Goal: Transaction & Acquisition: Purchase product/service

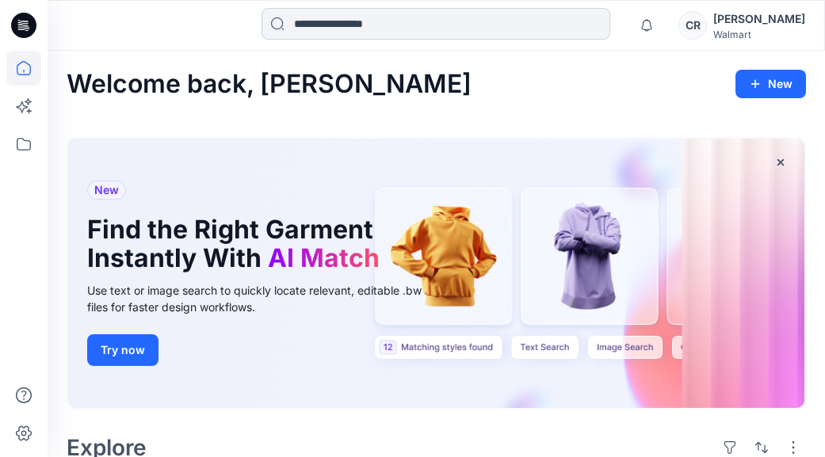
click at [392, 35] on input at bounding box center [436, 24] width 349 height 32
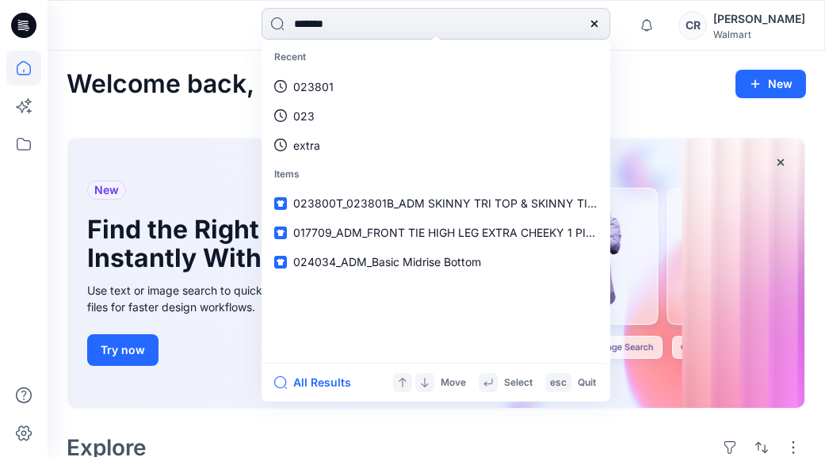
type input "********"
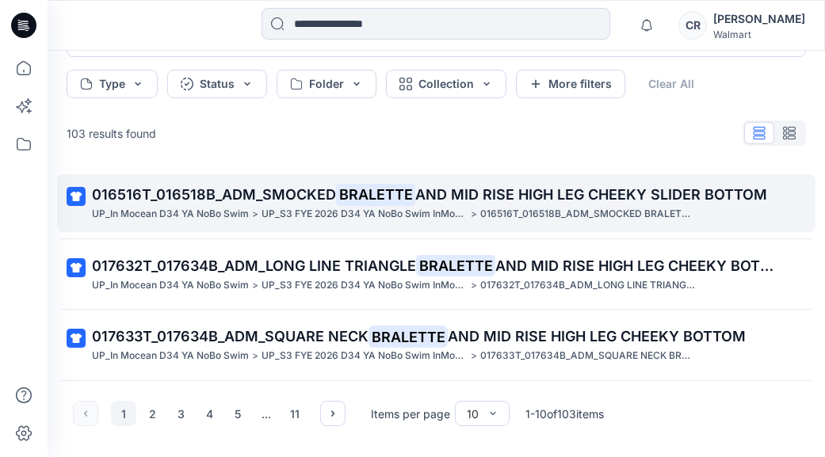
click at [247, 204] on p "016516T_016518B_ADM_SMOCKED BRALETTE AND MID RISE HIGH LEG CHEEKY SLIDER BOTTOM" at bounding box center [435, 195] width 686 height 22
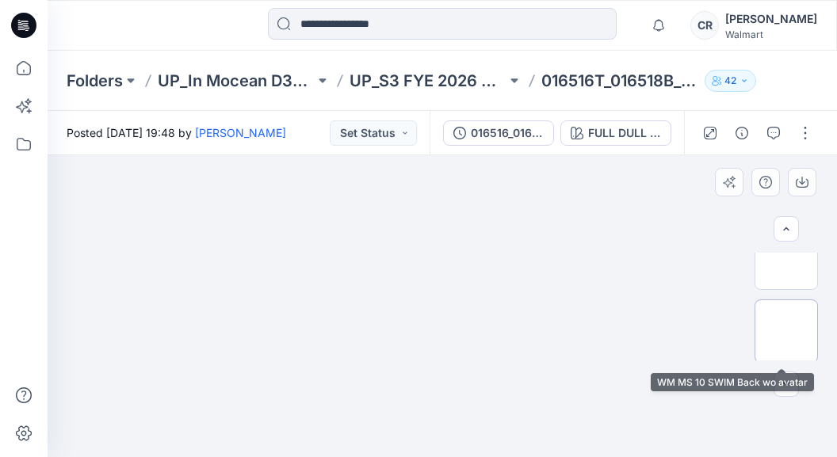
scroll to position [174, 0]
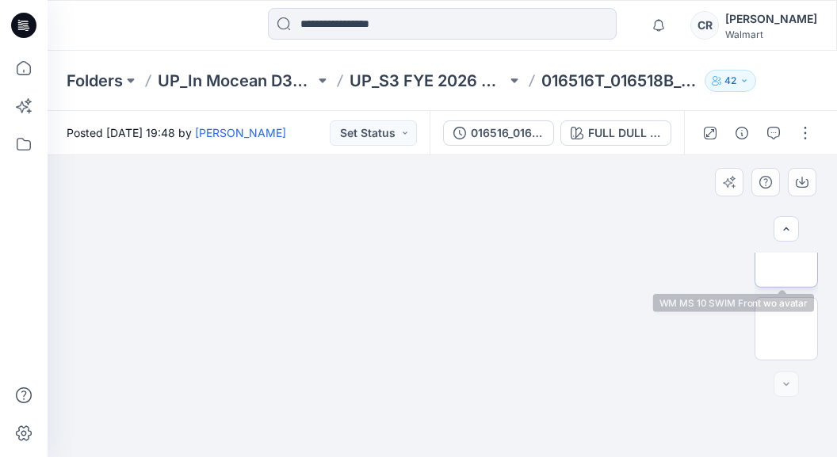
click at [786, 256] on img at bounding box center [786, 256] width 0 height 0
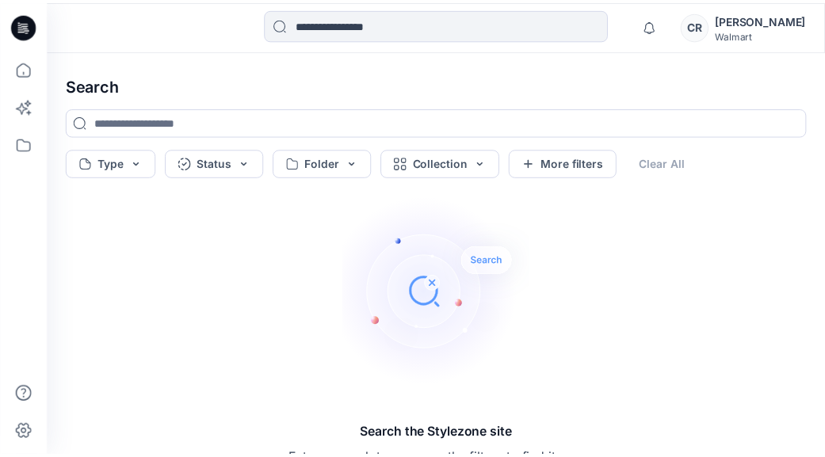
scroll to position [25, 0]
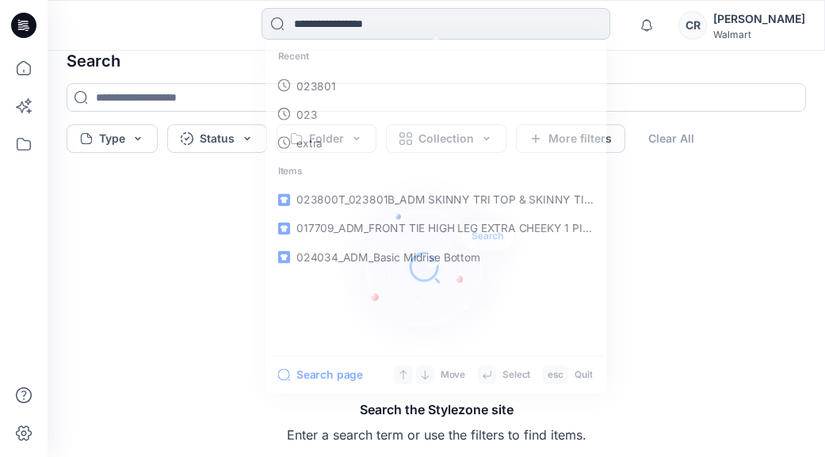
drag, startPoint x: 322, startPoint y: 13, endPoint x: 328, endPoint y: 21, distance: 9.5
click at [322, 14] on input at bounding box center [436, 24] width 349 height 32
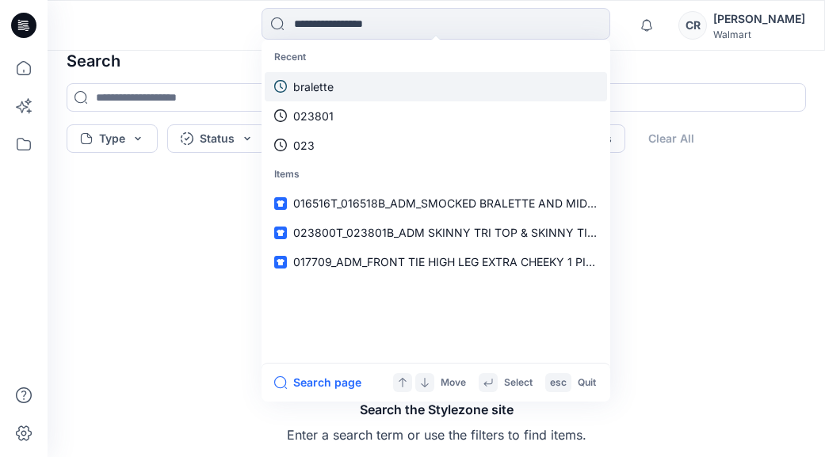
click at [342, 78] on link "bralette" at bounding box center [436, 86] width 342 height 29
type input "********"
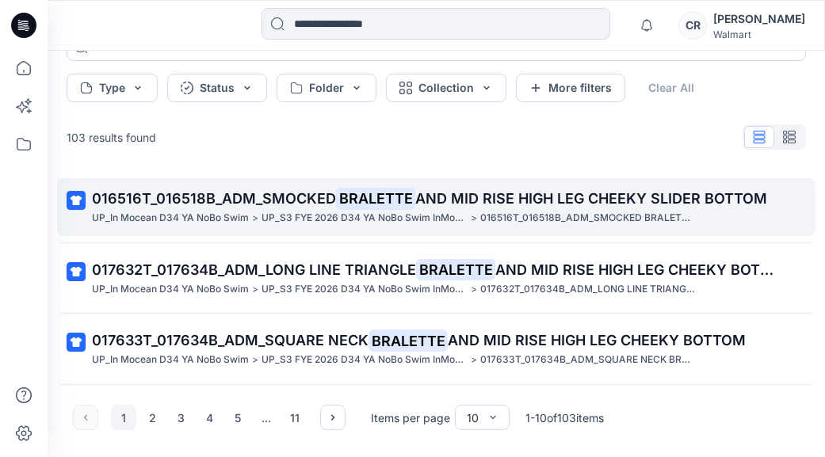
scroll to position [80, 0]
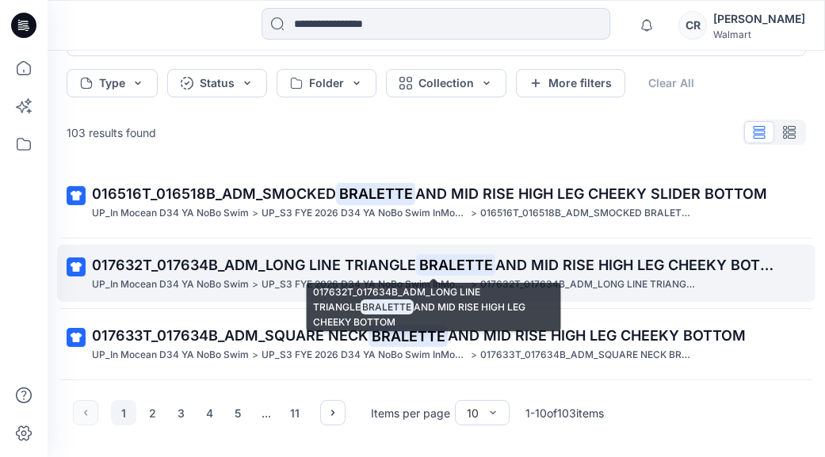
click at [277, 255] on p "017632T_017634B_ADM_LONG LINE TRIANGLE BRALETTE AND MID RISE HIGH LEG CHEEKY BO…" at bounding box center [435, 265] width 686 height 22
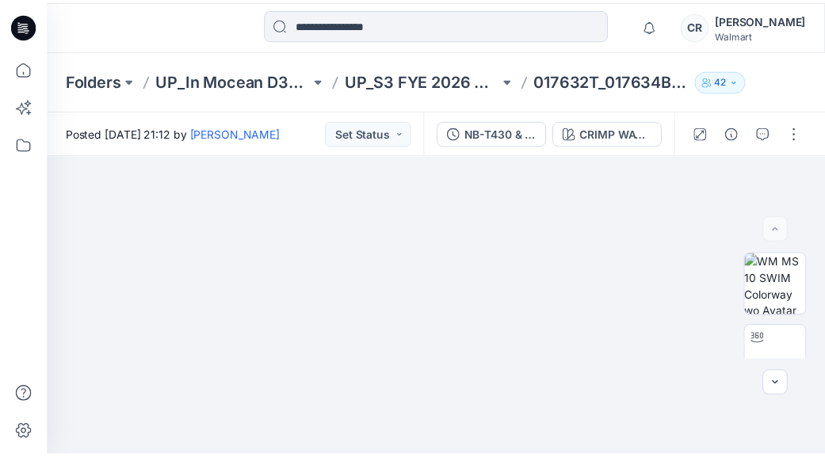
scroll to position [25, 0]
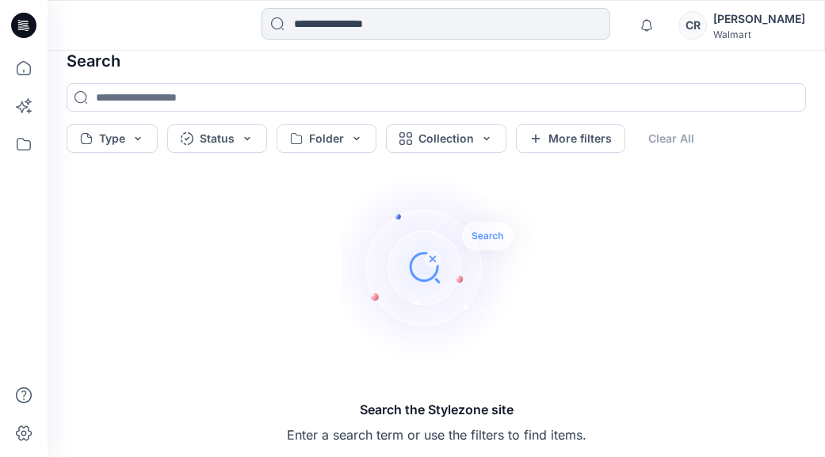
click at [360, 28] on input at bounding box center [436, 24] width 349 height 32
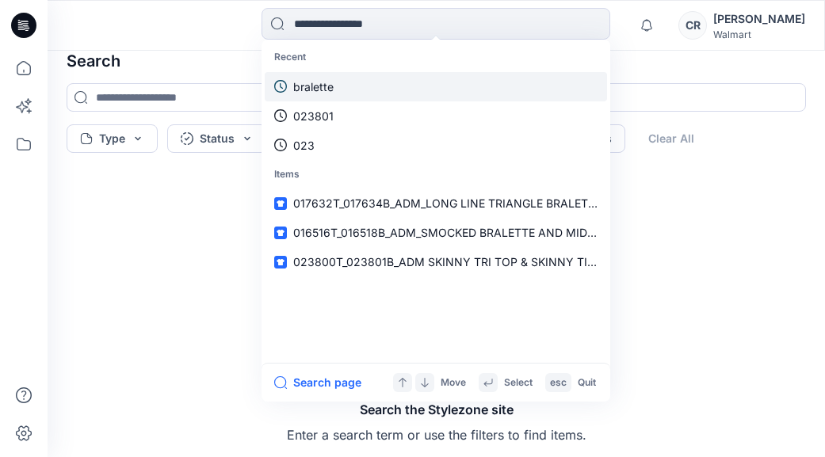
click at [360, 96] on link "bralette" at bounding box center [436, 86] width 342 height 29
type input "********"
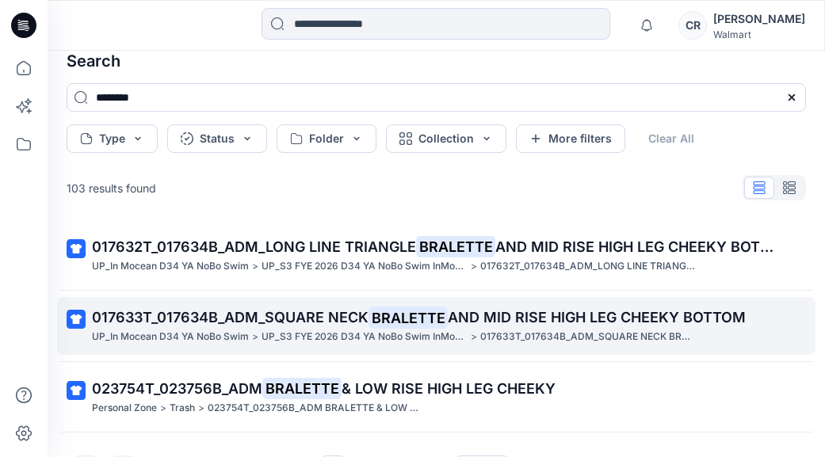
scroll to position [79, 0]
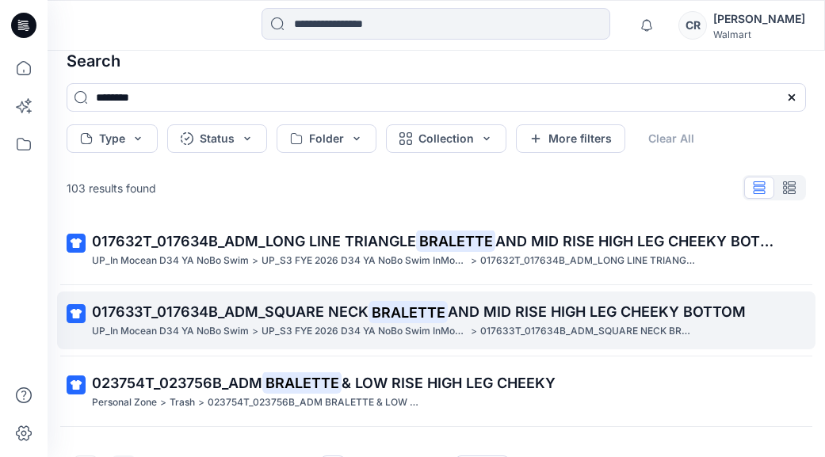
click at [239, 310] on span "017633T_017634B_ADM_SQUARE NECK" at bounding box center [230, 312] width 277 height 17
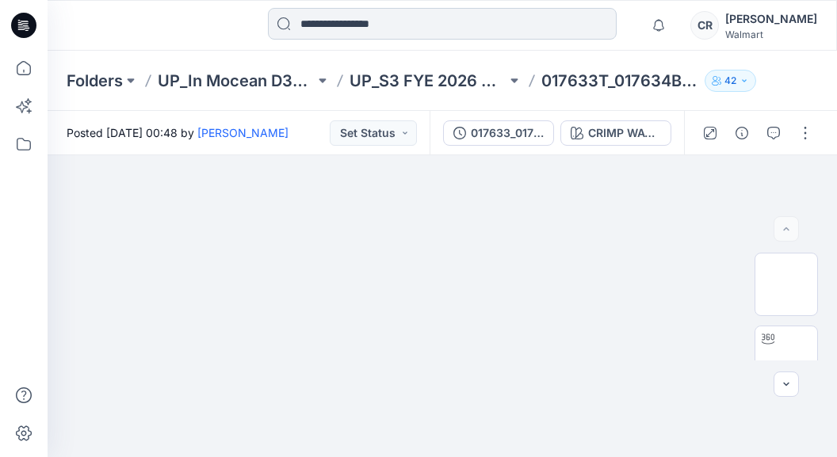
click at [314, 23] on input at bounding box center [442, 24] width 349 height 32
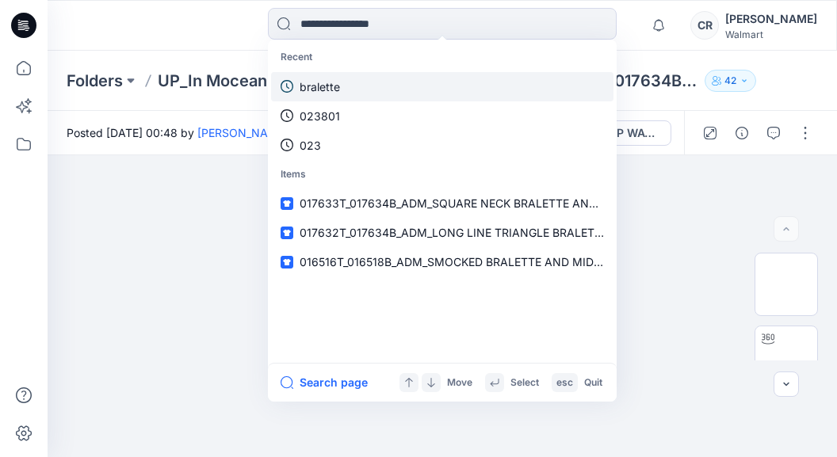
click at [332, 96] on link "bralette" at bounding box center [442, 86] width 342 height 29
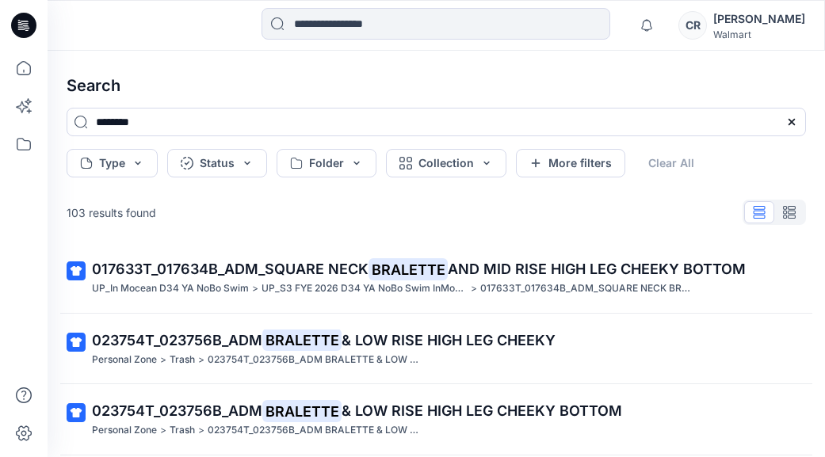
scroll to position [159, 0]
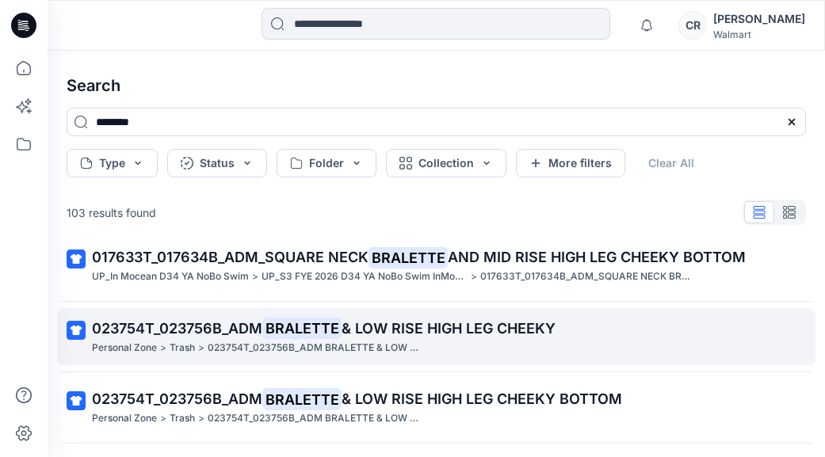
click at [304, 323] on mark "BRALETTE" at bounding box center [301, 328] width 79 height 22
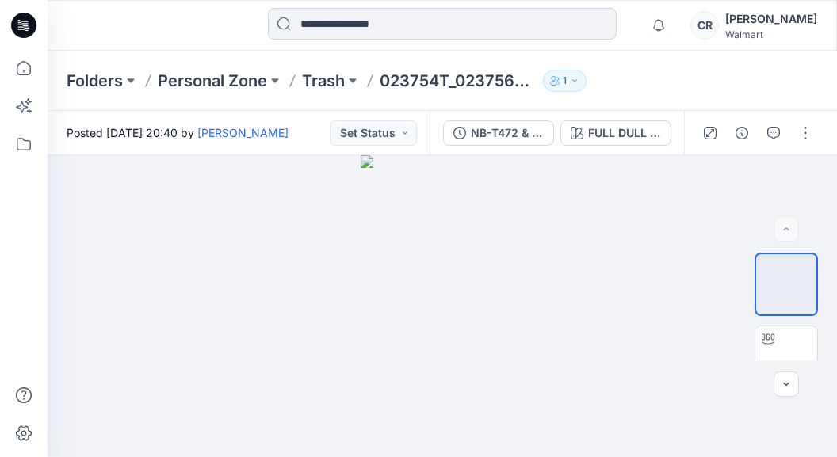
click at [312, 28] on input at bounding box center [442, 24] width 349 height 32
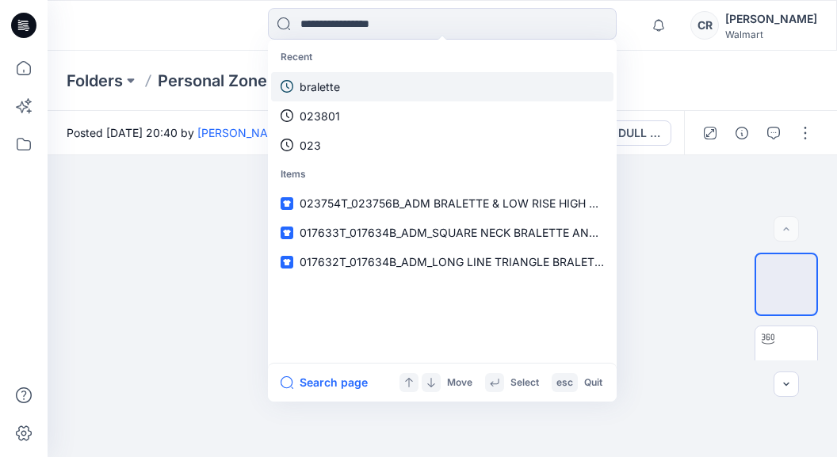
click at [329, 81] on p "bralette" at bounding box center [320, 86] width 40 height 17
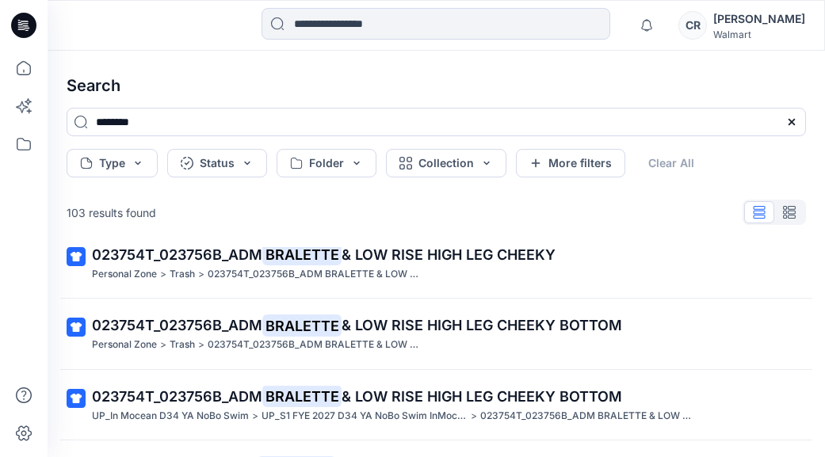
scroll to position [238, 0]
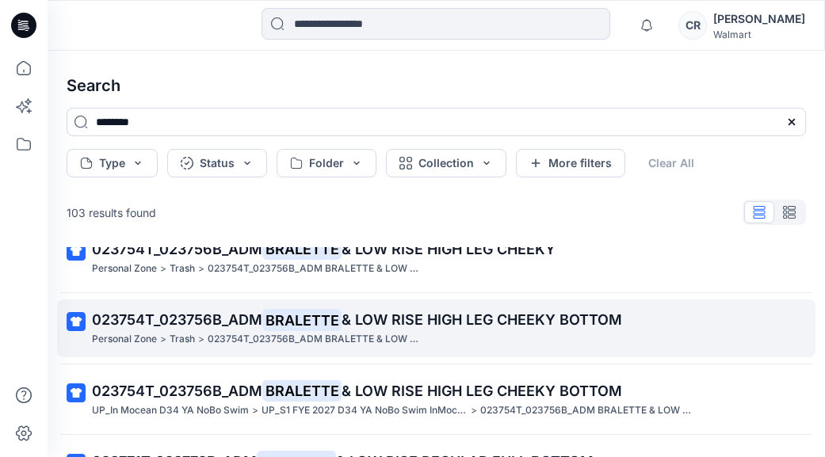
click at [254, 328] on span "023754T_023756B_ADM" at bounding box center [177, 319] width 170 height 17
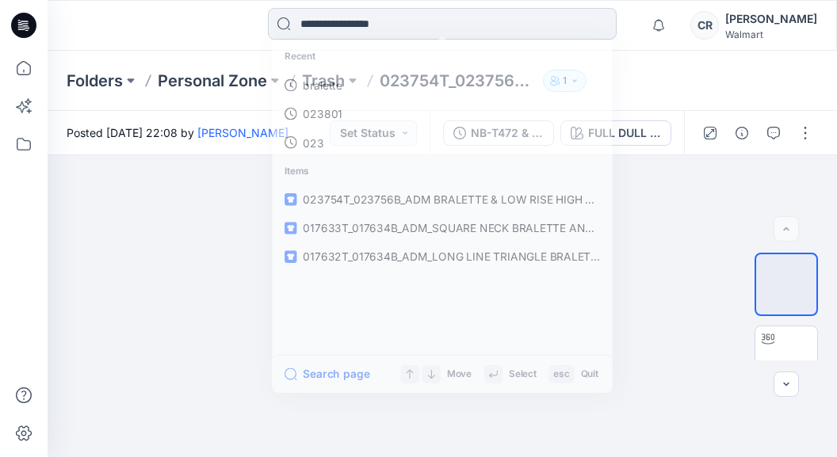
click at [315, 35] on input at bounding box center [442, 24] width 349 height 32
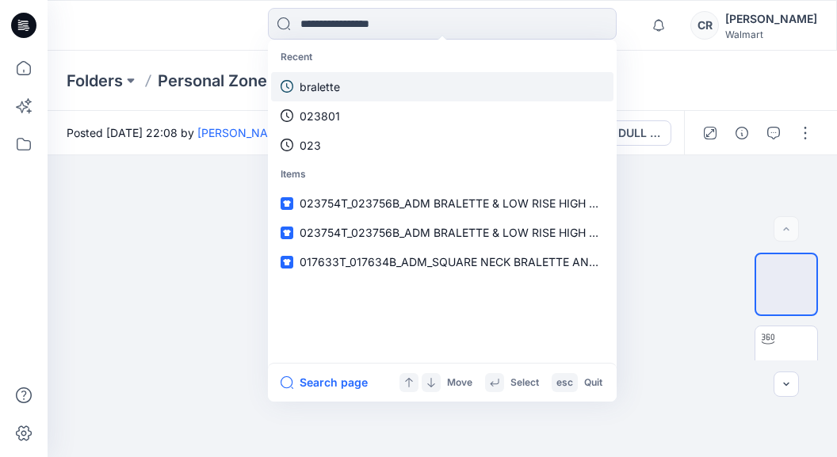
click at [318, 74] on link "bralette" at bounding box center [442, 86] width 342 height 29
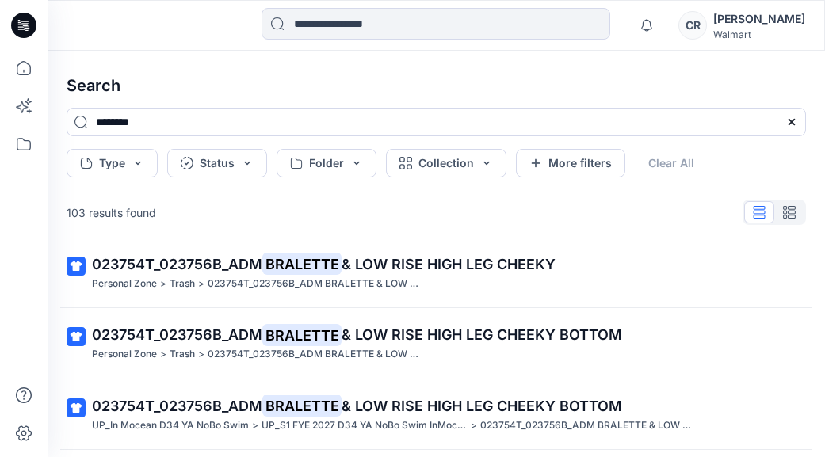
scroll to position [238, 0]
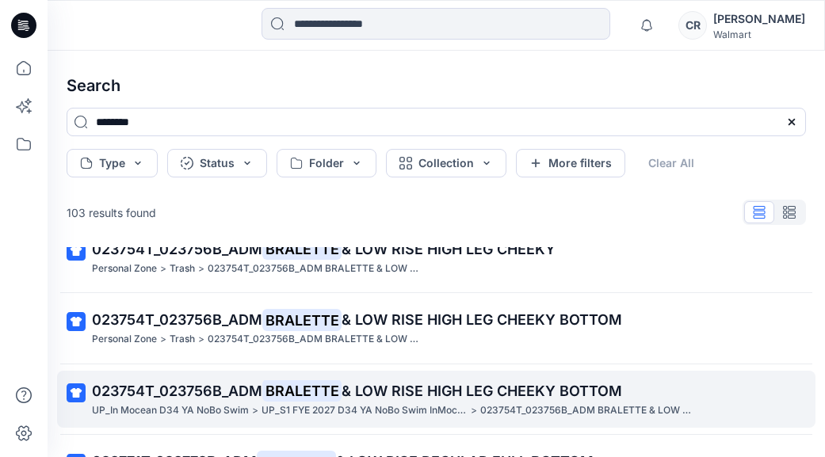
click at [239, 384] on span "023754T_023756B_ADM" at bounding box center [177, 391] width 170 height 17
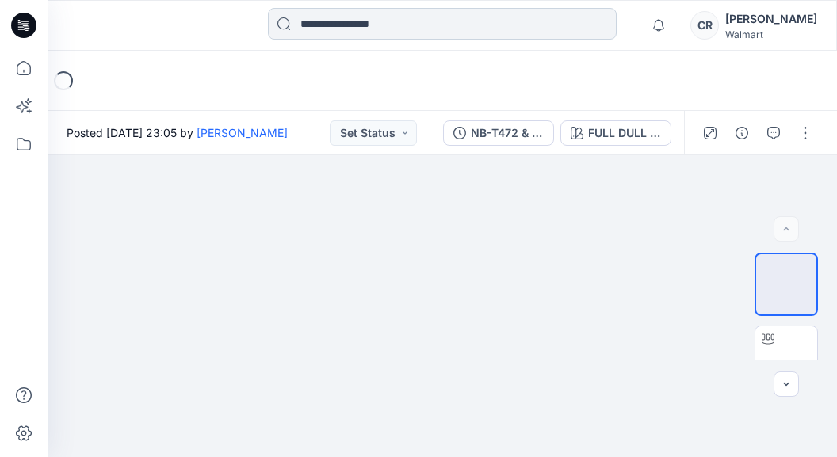
click at [307, 20] on input at bounding box center [442, 24] width 349 height 32
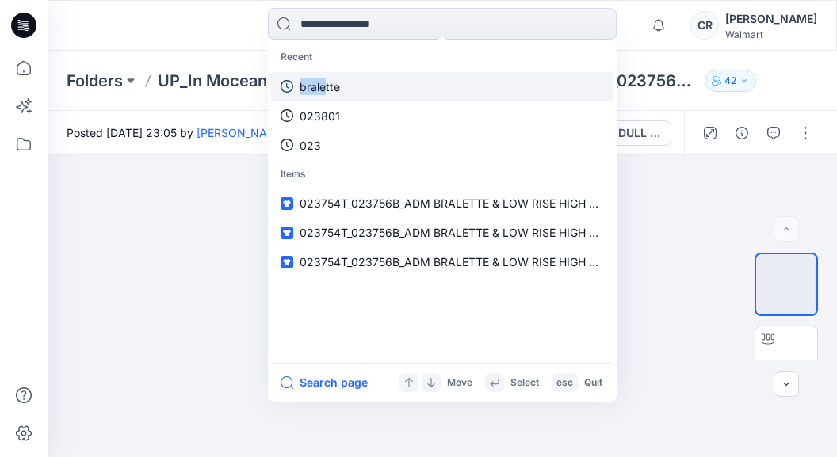
click at [327, 74] on div "Recent bralette 023801 023" at bounding box center [442, 101] width 342 height 117
drag, startPoint x: 327, startPoint y: 74, endPoint x: 330, endPoint y: 85, distance: 10.6
click at [330, 85] on p "bralette" at bounding box center [320, 86] width 40 height 17
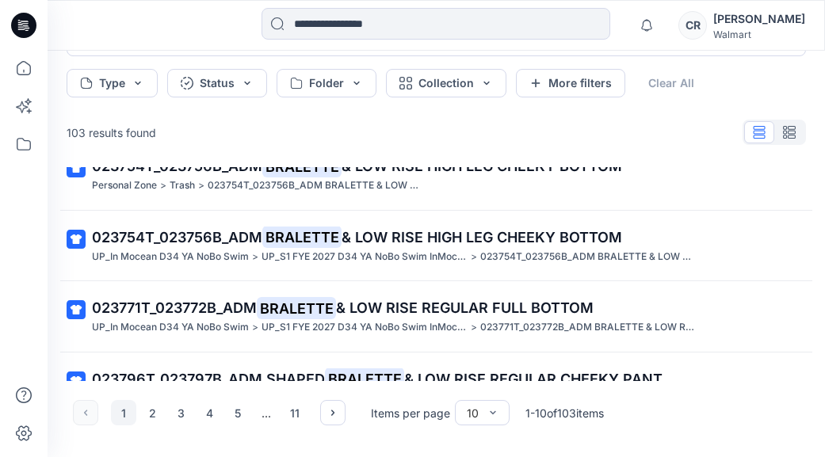
scroll to position [317, 0]
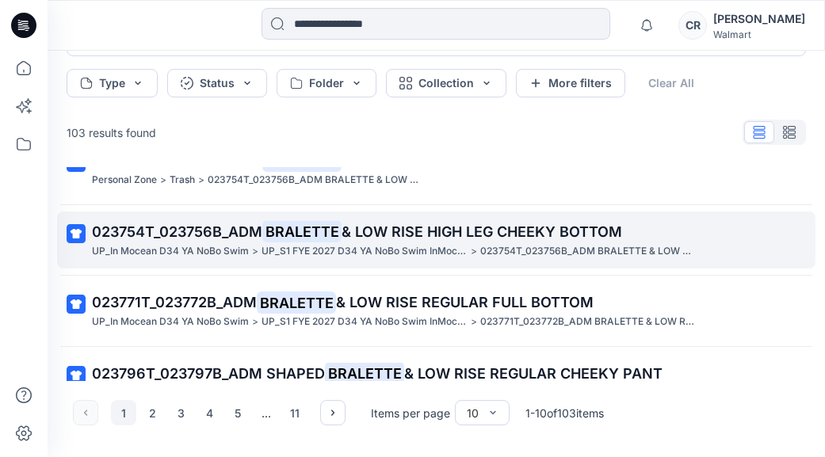
click at [256, 256] on p ">" at bounding box center [255, 251] width 6 height 17
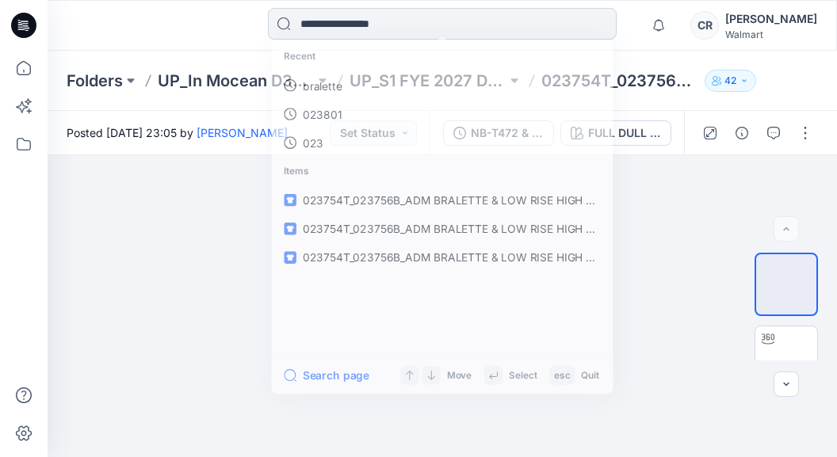
click at [324, 26] on input at bounding box center [442, 24] width 349 height 32
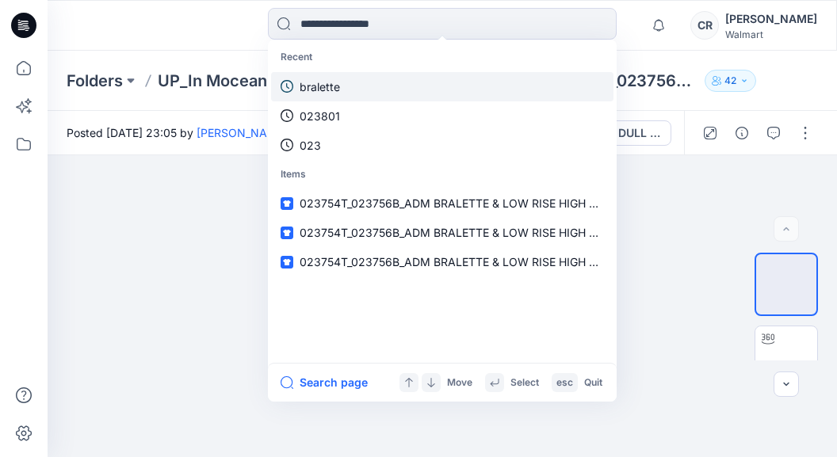
click at [323, 88] on p "bralette" at bounding box center [320, 86] width 40 height 17
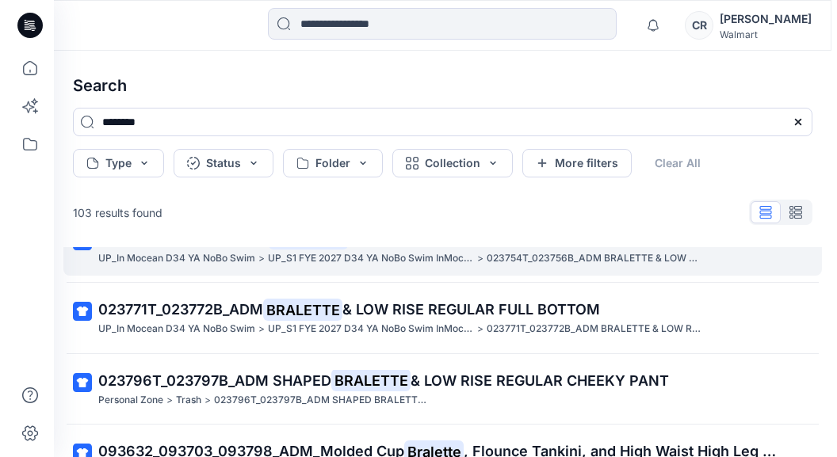
scroll to position [396, 0]
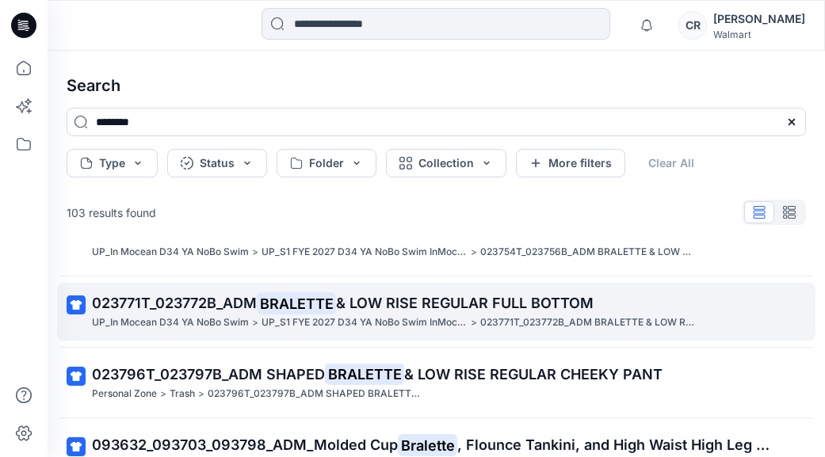
click at [216, 319] on p "UP_In Mocean D34 YA NoBo Swim" at bounding box center [170, 323] width 157 height 17
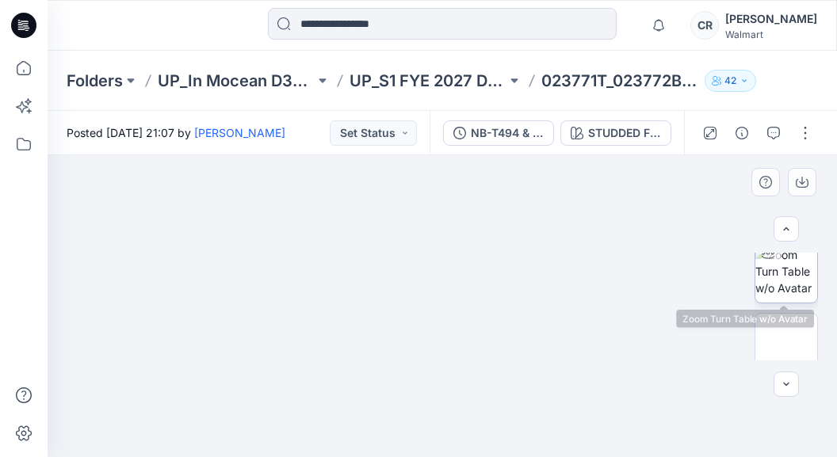
click at [785, 290] on img at bounding box center [786, 271] width 62 height 50
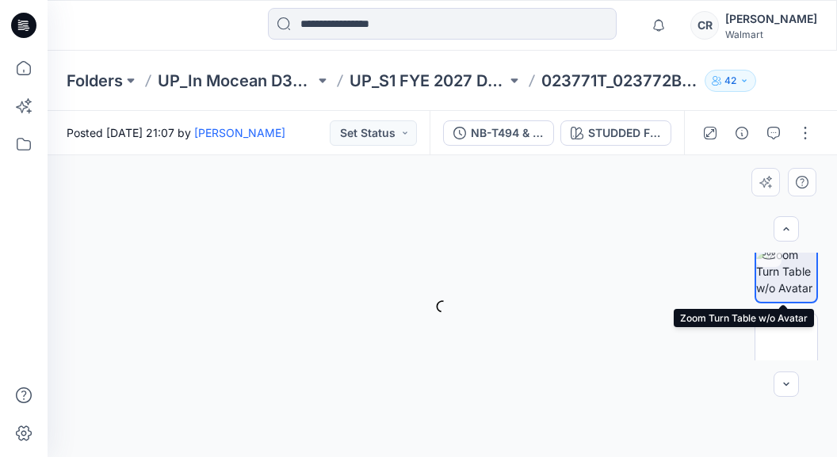
scroll to position [159, 0]
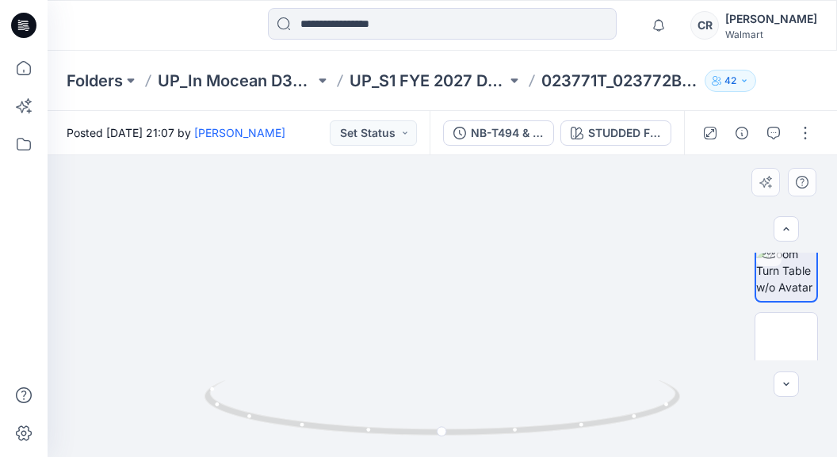
drag, startPoint x: 451, startPoint y: 274, endPoint x: 443, endPoint y: 178, distance: 96.2
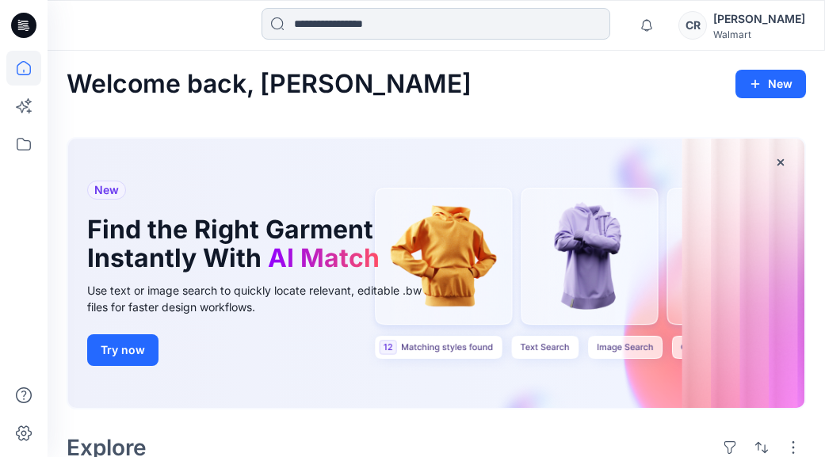
click at [350, 29] on input at bounding box center [436, 24] width 349 height 32
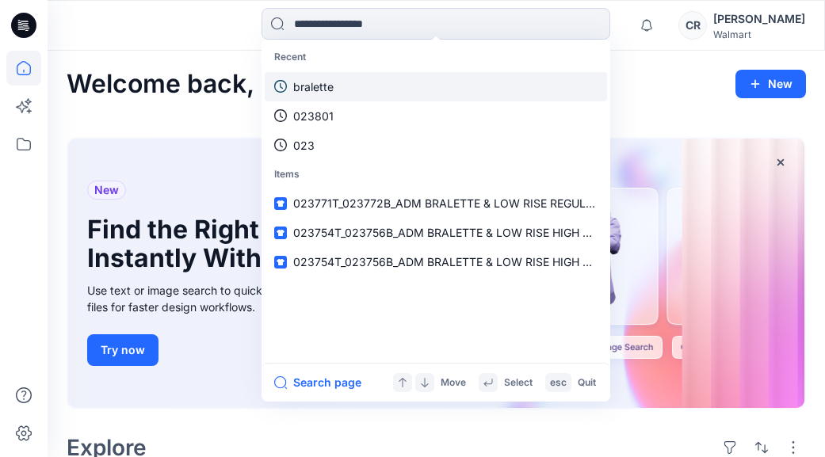
click at [339, 87] on link "bralette" at bounding box center [436, 86] width 342 height 29
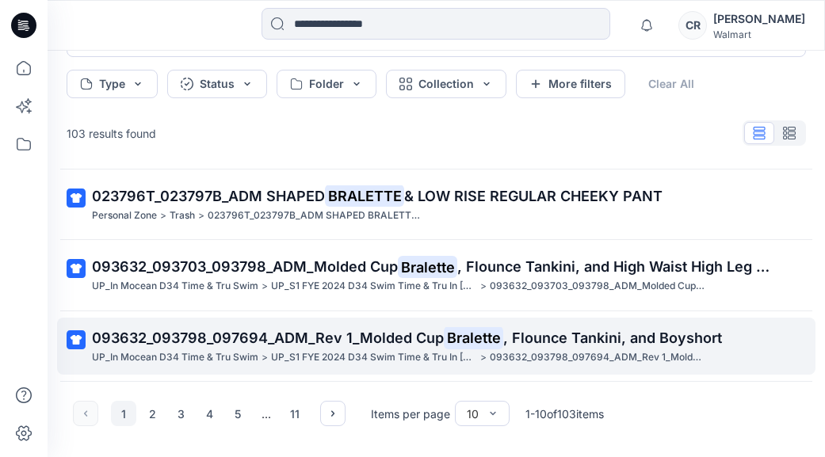
scroll to position [80, 0]
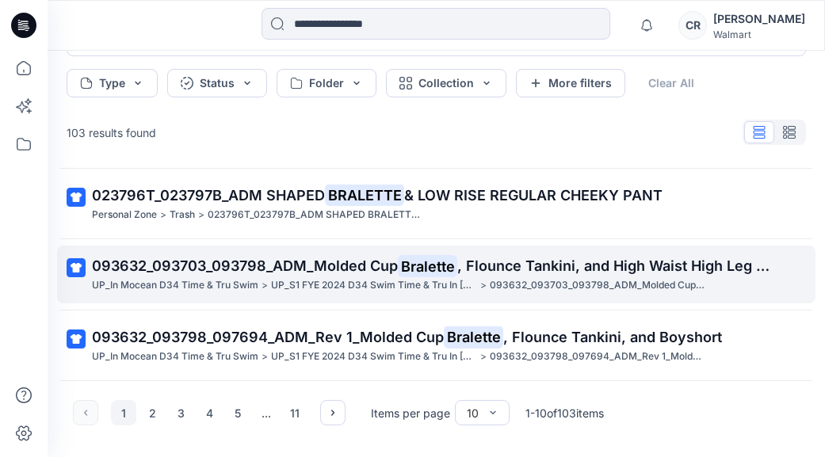
click at [289, 285] on p "UP_S1 FYE 2024 D34 Swim Time & Tru In [GEOGRAPHIC_DATA]" at bounding box center [374, 285] width 206 height 17
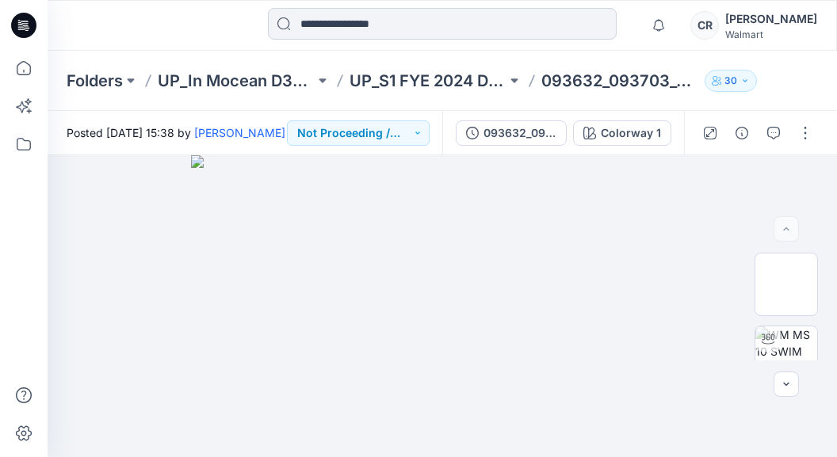
click at [314, 18] on input at bounding box center [442, 24] width 349 height 32
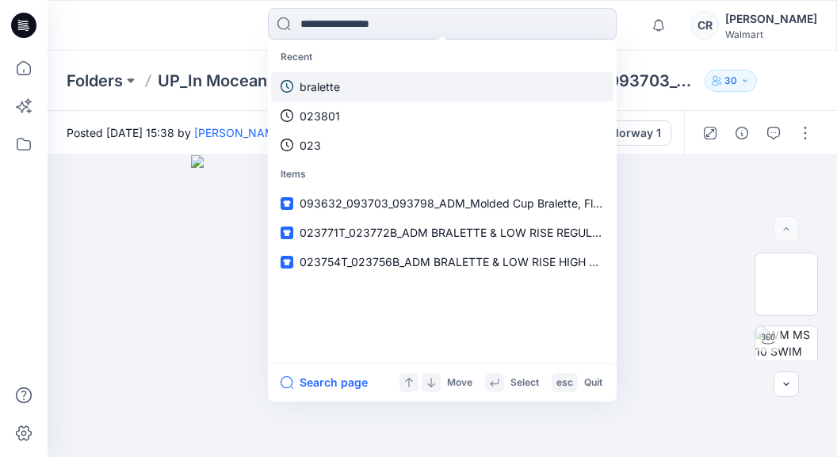
click at [333, 72] on link "bralette" at bounding box center [442, 86] width 342 height 29
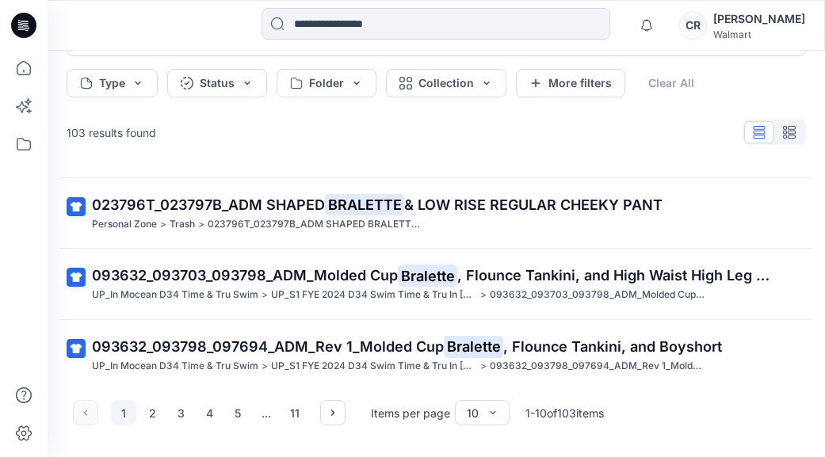
scroll to position [495, 0]
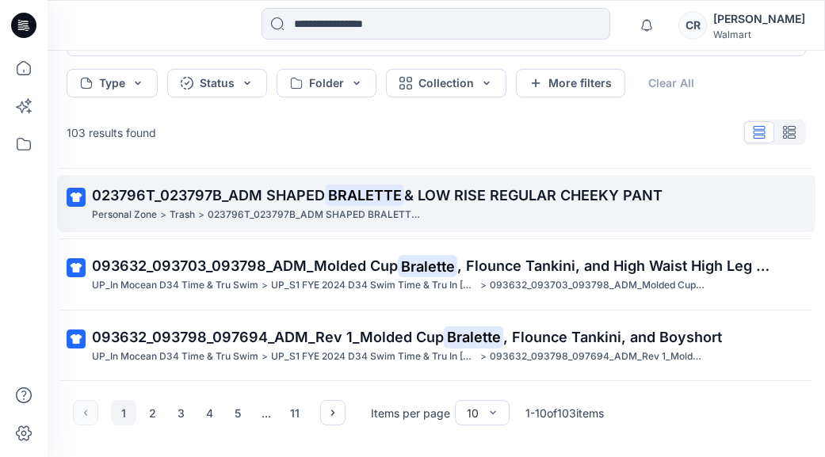
click at [271, 217] on p "023796T_023797B_ADM SHAPED BRALETTE & LOW RISE REGULAR CHEEKY PANT" at bounding box center [316, 215] width 216 height 17
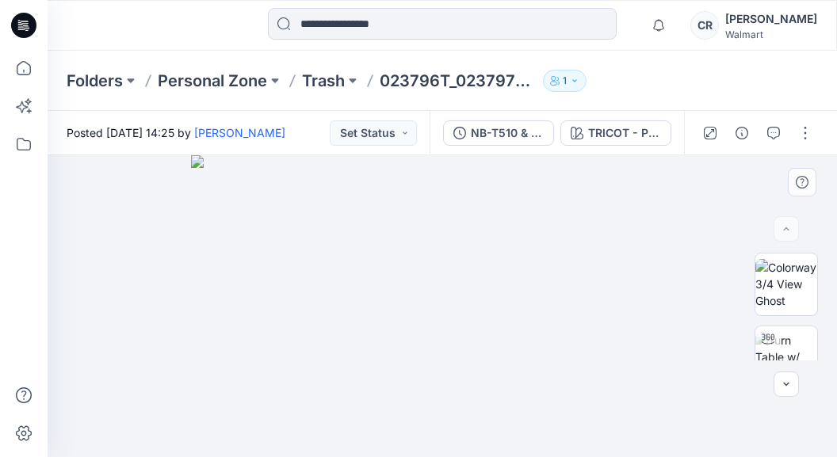
click at [261, 269] on img at bounding box center [442, 306] width 503 height 302
click at [272, 346] on img at bounding box center [442, 306] width 503 height 302
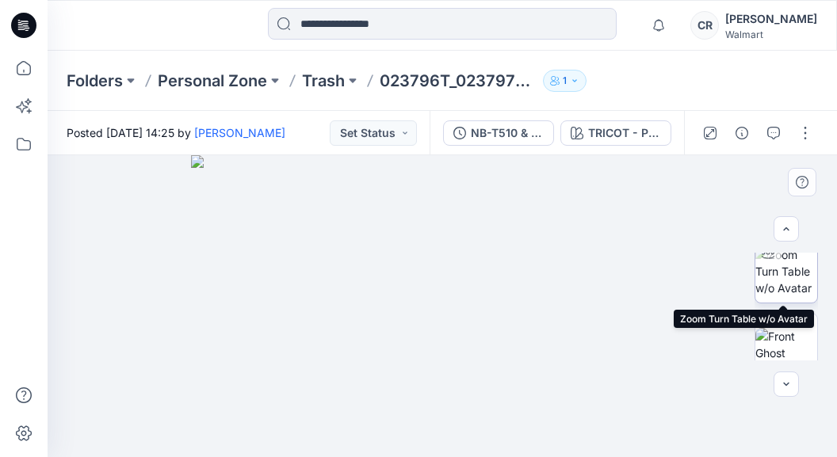
click at [785, 287] on img at bounding box center [786, 271] width 62 height 50
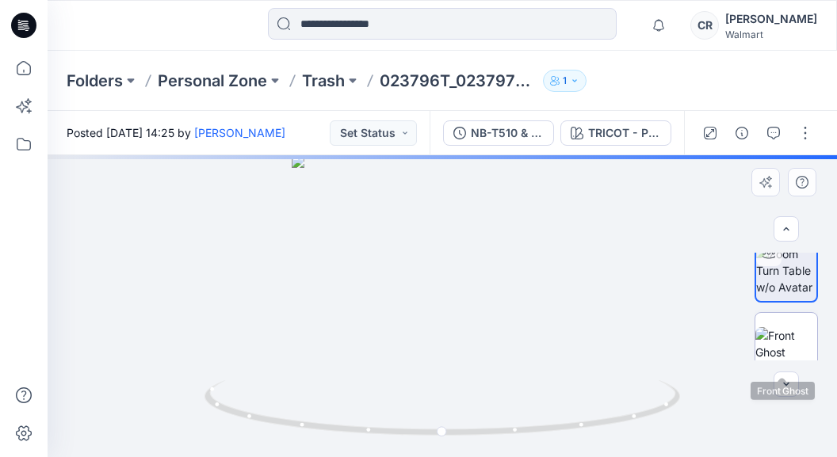
click at [788, 329] on img at bounding box center [786, 343] width 62 height 33
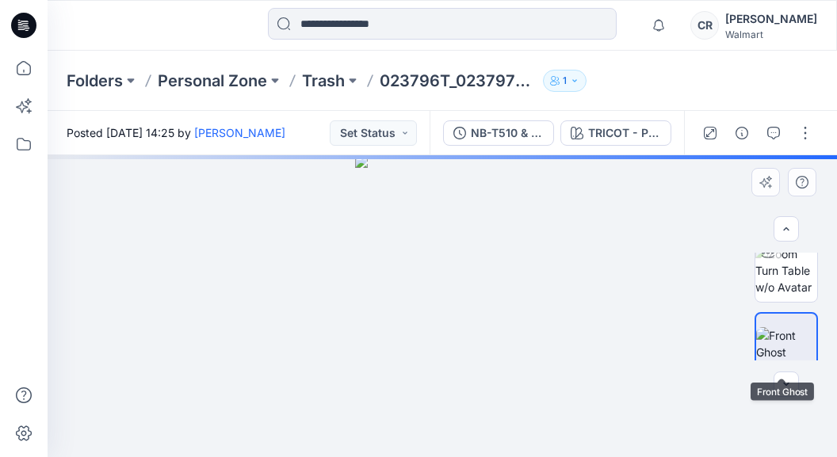
scroll to position [159, 0]
